Goal: Book appointment/travel/reservation

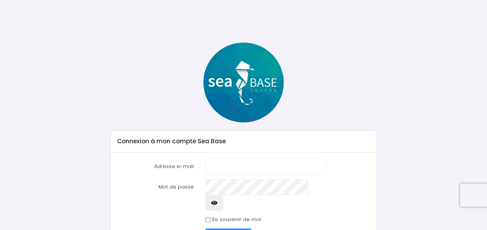
click at [239, 161] on input "Adresse e-mail" at bounding box center [265, 166] width 121 height 15
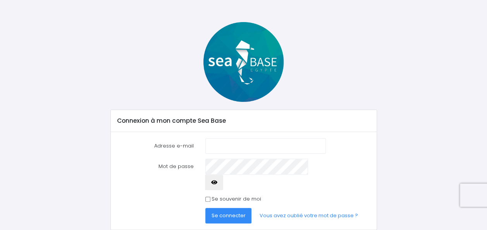
scroll to position [31, 0]
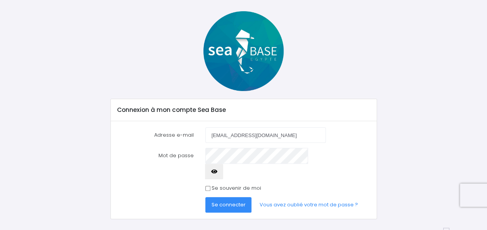
type input "florian.louis74320@gmail.com"
click at [245, 167] on form "Adresse e-mail florian.louis74320@gmail.com Mot de passe Se connecter" at bounding box center [243, 169] width 253 height 85
click at [235, 184] on label "Se souvenir de moi" at bounding box center [236, 188] width 50 height 8
click at [210, 186] on input "Se souvenir de moi" at bounding box center [207, 188] width 5 height 5
checkbox input "true"
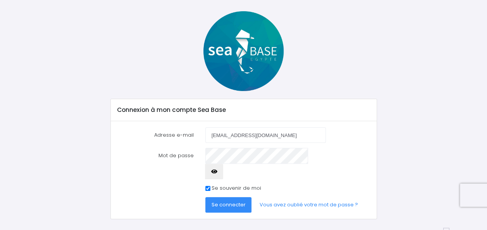
click at [235, 201] on span "Se connecter" at bounding box center [228, 204] width 34 height 7
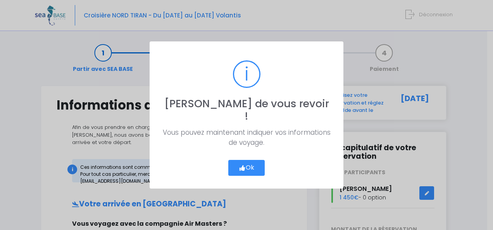
click at [248, 160] on button "Ok" at bounding box center [246, 168] width 36 height 16
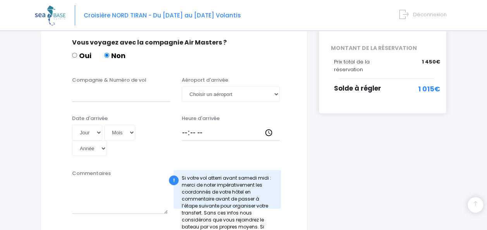
scroll to position [194, 0]
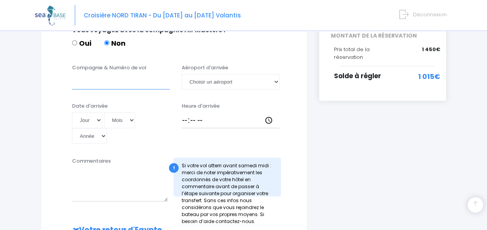
click at [147, 80] on input "Compagnie & Numéro de vol" at bounding box center [121, 81] width 98 height 15
type input "easyjet & EZS1593"
click at [97, 112] on select "Jour 01 02 03 04 05 06 07 08 09 10 11 12 13 14 15 16 17 18 19 20 21 22 23 24 25…" at bounding box center [87, 119] width 30 height 15
select select "29"
click at [72, 112] on select "Jour 01 02 03 04 05 06 07 08 09 10 11 12 13 14 15 16 17 18 19 20 21 22 23 24 25…" at bounding box center [87, 119] width 30 height 15
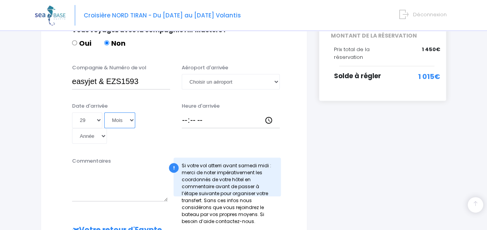
click at [119, 119] on select "Mois 01 02 03 04 05 06 07 08 09 10 11 12" at bounding box center [119, 119] width 31 height 15
select select "11"
click at [104, 112] on select "Mois 01 02 03 04 05 06 07 08 09 10 11 12" at bounding box center [119, 119] width 31 height 15
click at [84, 132] on select "Année 2045 2044 2043 2042 2041 2040 2039 2038 2037 2036 2035 2034 2033 2032 203…" at bounding box center [89, 135] width 35 height 15
select select "2025"
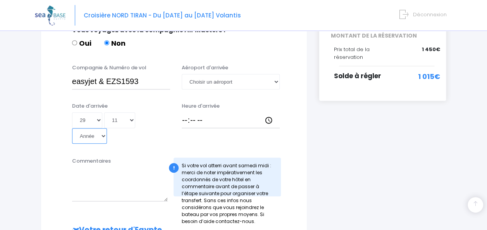
click at [72, 128] on select "Année 2045 2044 2043 2042 2041 2040 2039 2038 2037 2036 2035 2034 2033 2032 203…" at bounding box center [89, 135] width 35 height 15
type input "2025-11-29"
click at [193, 113] on input "Heure d'arrivée" at bounding box center [231, 119] width 98 height 15
click at [237, 113] on input "Heure d'arrivée" at bounding box center [231, 119] width 98 height 15
click at [220, 114] on input "Heure d'arrivée" at bounding box center [231, 119] width 98 height 15
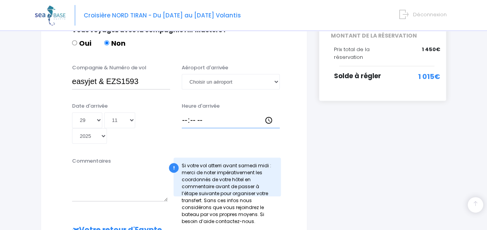
click at [185, 112] on input "Heure d'arrivée" at bounding box center [231, 119] width 98 height 15
type input "13:30"
click at [258, 76] on select "Choisir un aéroport Hurghada Marsa Alam" at bounding box center [231, 81] width 98 height 15
select select "Hurghada"
click at [182, 74] on select "Choisir un aéroport Hurghada Marsa Alam" at bounding box center [231, 81] width 98 height 15
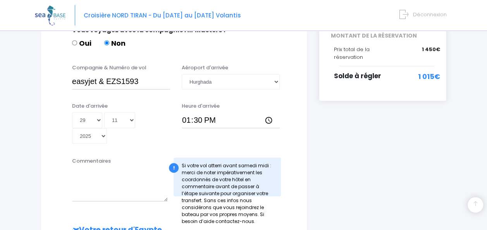
click at [326, 131] on div "i Finalisez votre réservation et réglez le solde avant le 29/09/2025 Récapitula…" at bounding box center [382, 165] width 139 height 546
drag, startPoint x: 143, startPoint y: 70, endPoint x: 46, endPoint y: 70, distance: 96.4
click at [46, 70] on div "Informations de voyage Afin de vous prendre en charge à votre arrivée à Hurghad…" at bounding box center [174, 165] width 266 height 546
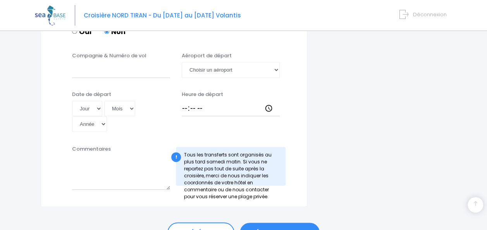
scroll to position [426, 0]
click at [82, 62] on input "Compagnie & Numéro de vol" at bounding box center [121, 68] width 98 height 15
paste input "easyjet & EZS1593"
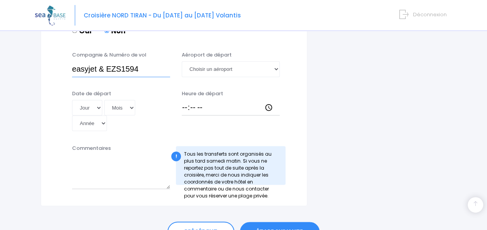
type input "easyjet & EZS1594"
click at [239, 70] on div "Compagnie & Numéro de vol easyjet & EZS1594 Aéroport de départ Choisir un aérop…" at bounding box center [174, 66] width 246 height 31
click at [239, 62] on select "Choisir un aéroport Hurghada Marsa Alam" at bounding box center [231, 68] width 98 height 15
select select "Hurghada"
click at [182, 61] on select "Choisir un aéroport Hurghada Marsa Alam" at bounding box center [231, 68] width 98 height 15
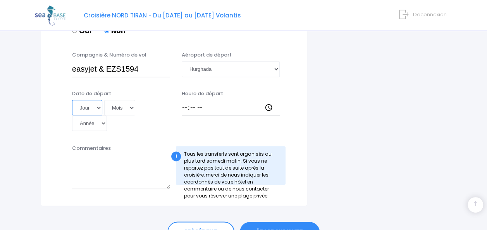
click at [84, 102] on select "Jour 01 02 03 04 05 06 07 08 09 10 11 12 13 14 15 16 17 18 19 20 21 22 23 24 25…" at bounding box center [87, 107] width 30 height 15
select select "06"
click at [72, 100] on select "Jour 01 02 03 04 05 06 07 08 09 10 11 12 13 14 15 16 17 18 19 20 21 22 23 24 25…" at bounding box center [87, 107] width 30 height 15
click at [123, 100] on select "Mois 01 02 03 04 05 06 07 08 09 10 11 12" at bounding box center [119, 107] width 31 height 15
select select "12"
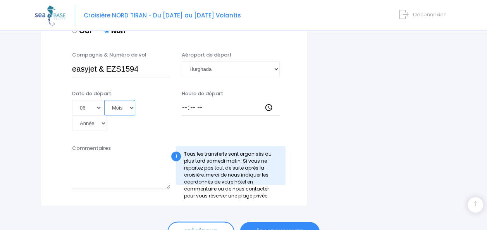
click at [104, 100] on select "Mois 01 02 03 04 05 06 07 08 09 10 11 12" at bounding box center [119, 107] width 31 height 15
click at [84, 115] on select "Année 2045 2044 2043 2042 2041 2040 2039 2038 2037 2036 2035 2034 2033 2032 203…" at bounding box center [89, 122] width 35 height 15
select select "2025"
click at [72, 115] on select "Année 2045 2044 2043 2042 2041 2040 2039 2038 2037 2036 2035 2034 2033 2032 203…" at bounding box center [89, 122] width 35 height 15
type input "2025-12-06"
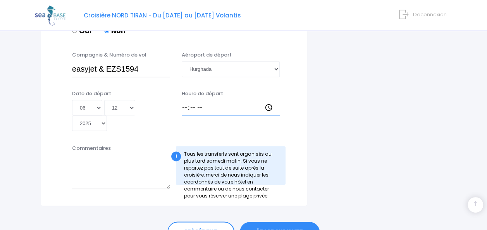
click at [198, 100] on input "Heure de départ" at bounding box center [231, 107] width 98 height 15
type input "14:25"
click at [156, 124] on div "Date de départ Jour 01 02 03 04 05 06 07 08 09 10 11 12 13 14 15 16 17 18 19 20…" at bounding box center [174, 113] width 246 height 47
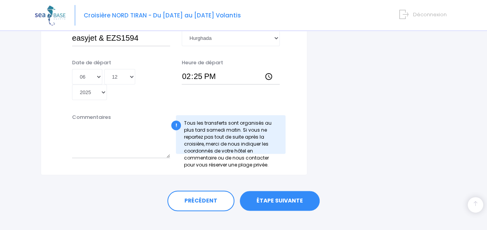
scroll to position [460, 0]
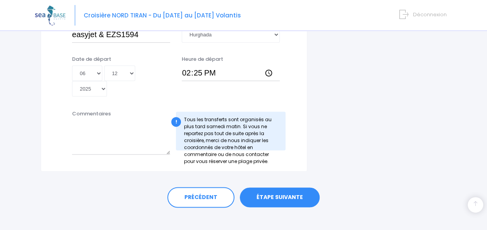
click at [277, 189] on link "ÉTAPE SUIVANTE" at bounding box center [280, 197] width 80 height 20
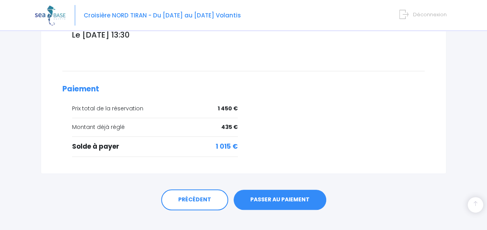
scroll to position [313, 0]
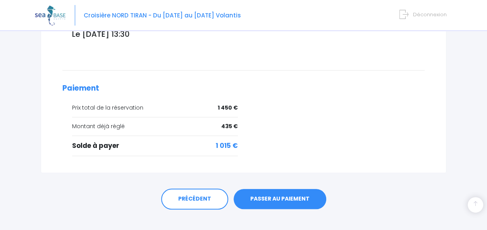
click at [273, 189] on link "PASSER AU PAIEMENT" at bounding box center [280, 199] width 93 height 20
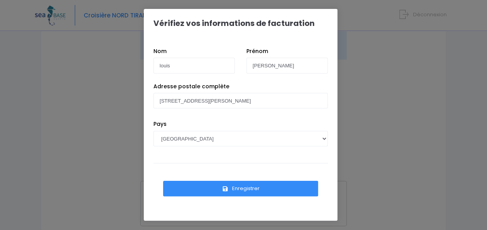
scroll to position [116, 0]
click at [257, 192] on button "Enregistrer" at bounding box center [240, 188] width 155 height 15
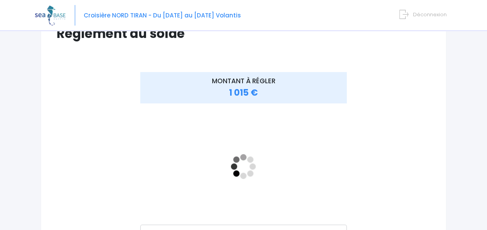
scroll to position [77, 0]
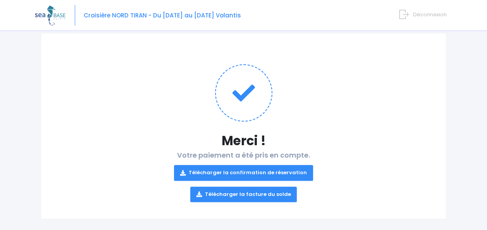
scroll to position [60, 0]
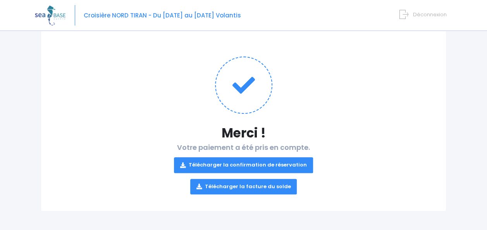
click at [243, 190] on link "Télécharger la facture du solde" at bounding box center [243, 186] width 107 height 15
click at [251, 173] on p "Télécharger la confirmation de réservation Télécharger la facture du solde" at bounding box center [244, 172] width 374 height 43
click at [252, 170] on link "Télécharger la confirmation de réservation" at bounding box center [243, 164] width 139 height 15
